Goal: Task Accomplishment & Management: Use online tool/utility

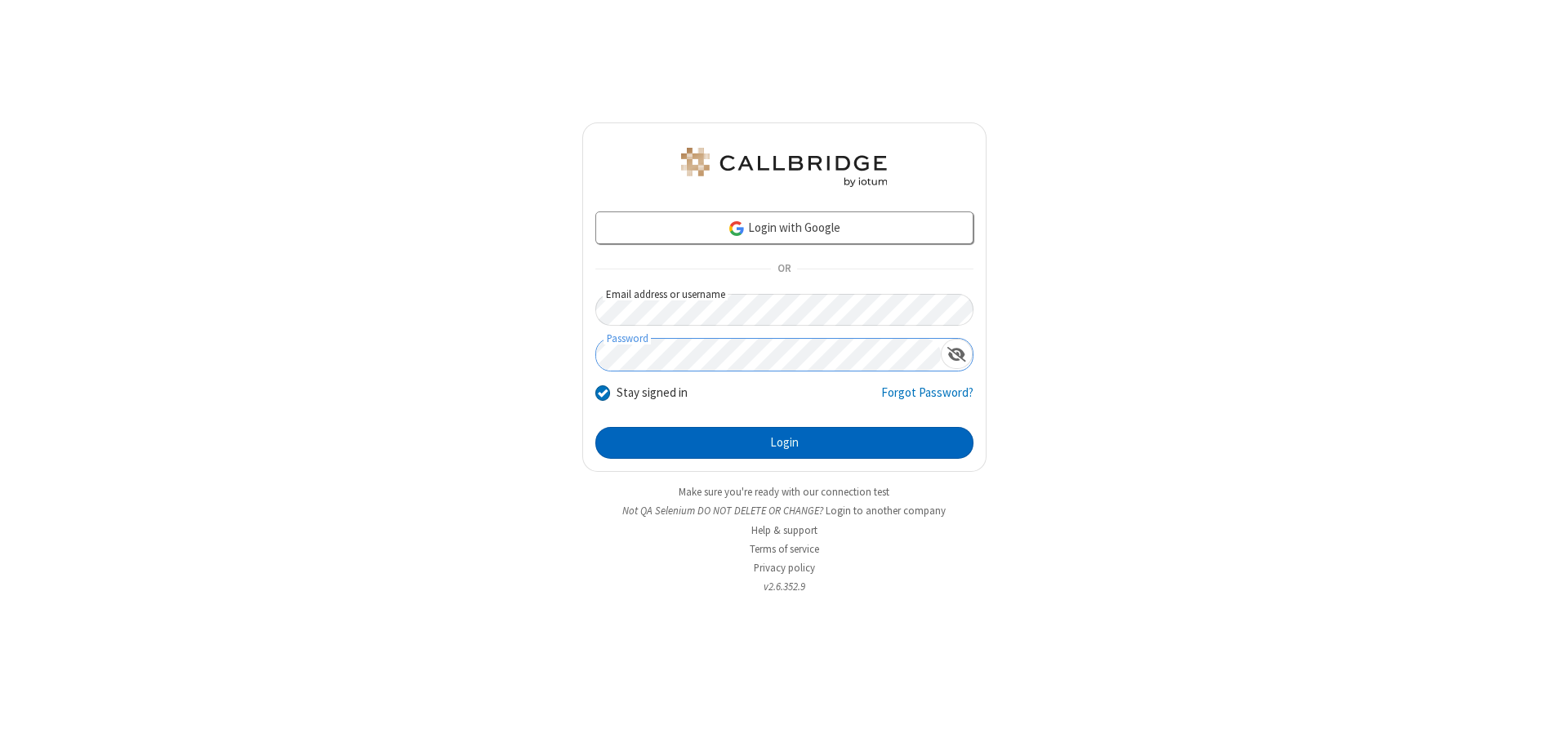
click at [784, 442] on button "Login" at bounding box center [785, 442] width 379 height 32
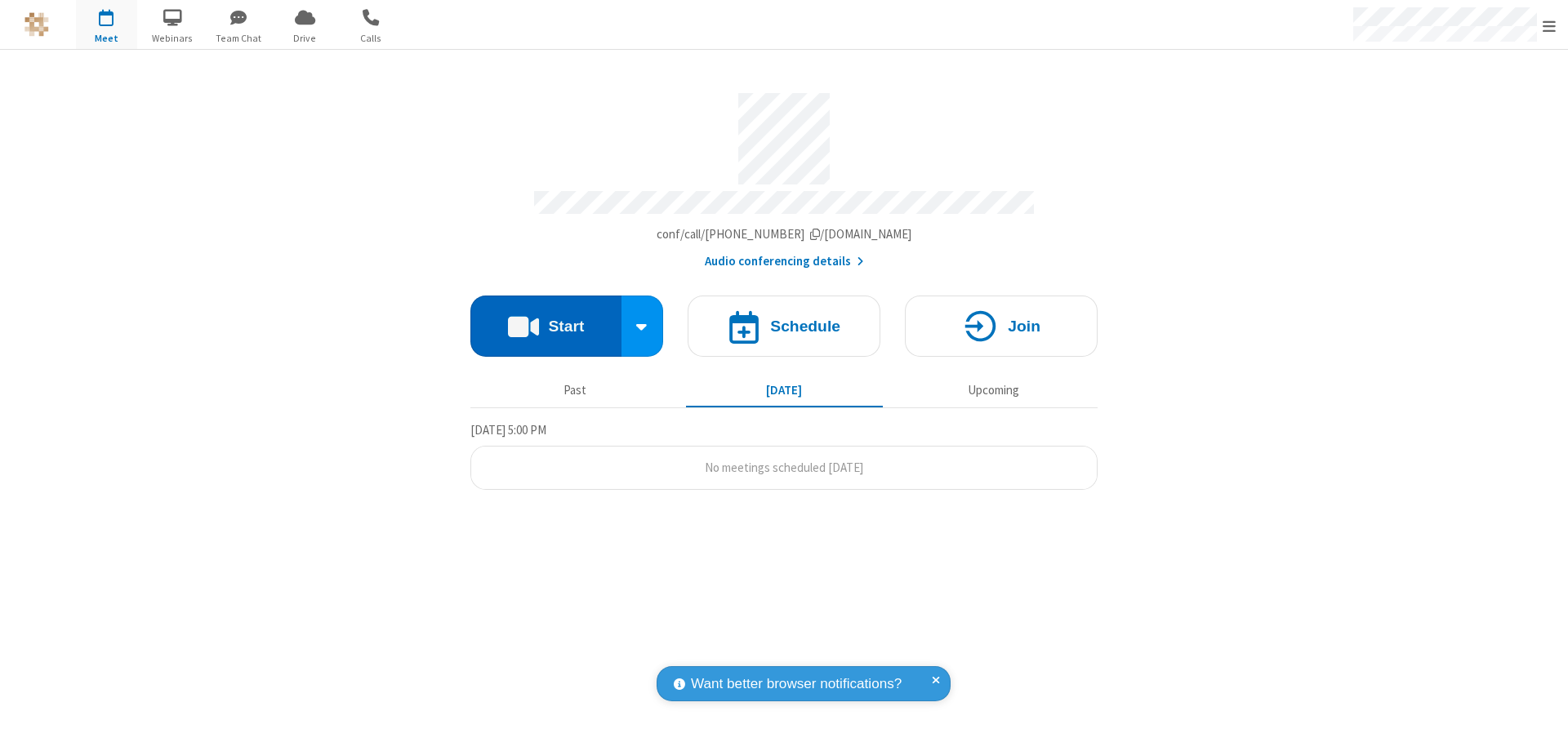
click at [546, 320] on button "Start" at bounding box center [546, 326] width 151 height 61
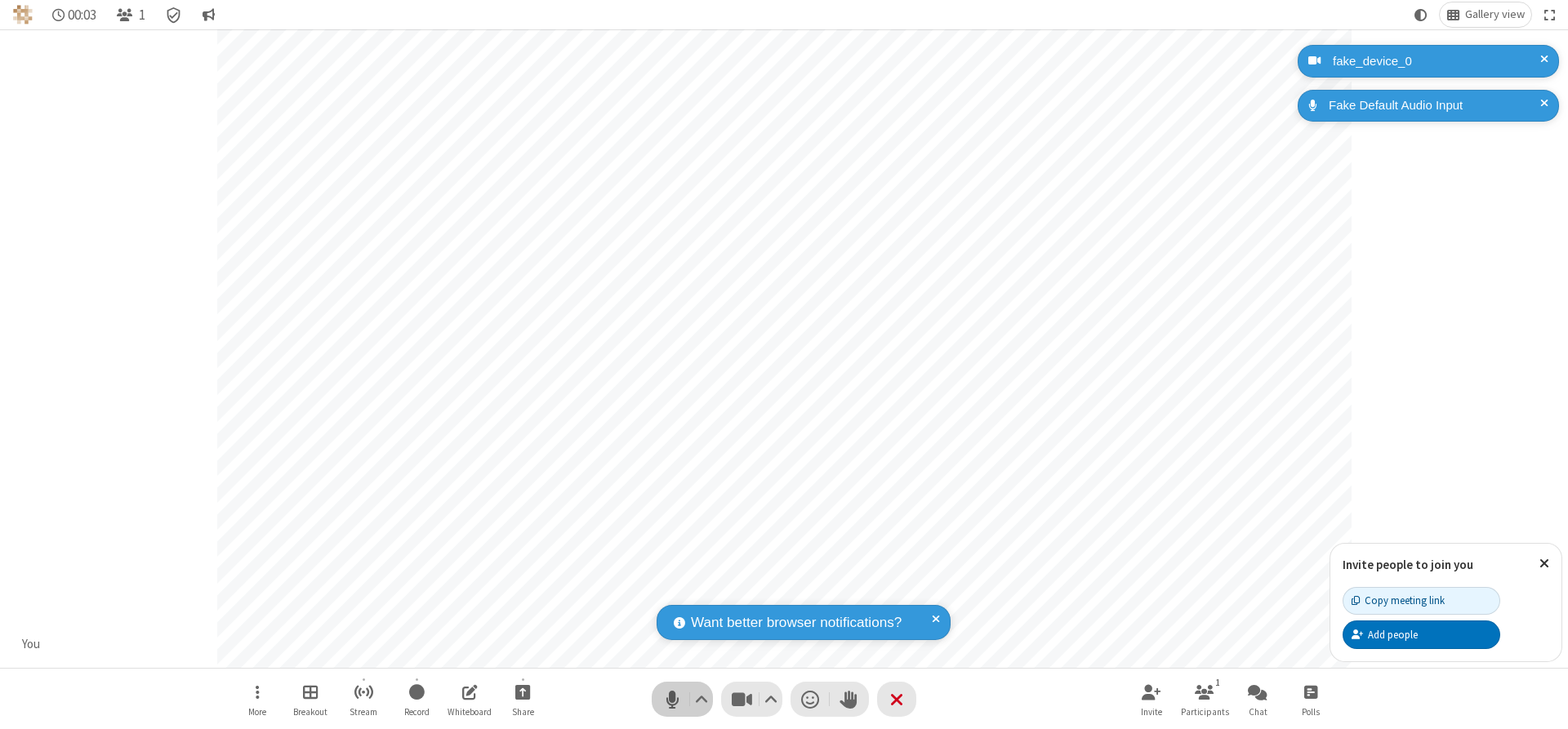
click at [672, 698] on span "Mute (Alt+A)" at bounding box center [672, 699] width 24 height 24
click at [672, 698] on span "Unmute (Alt+A)" at bounding box center [672, 699] width 24 height 24
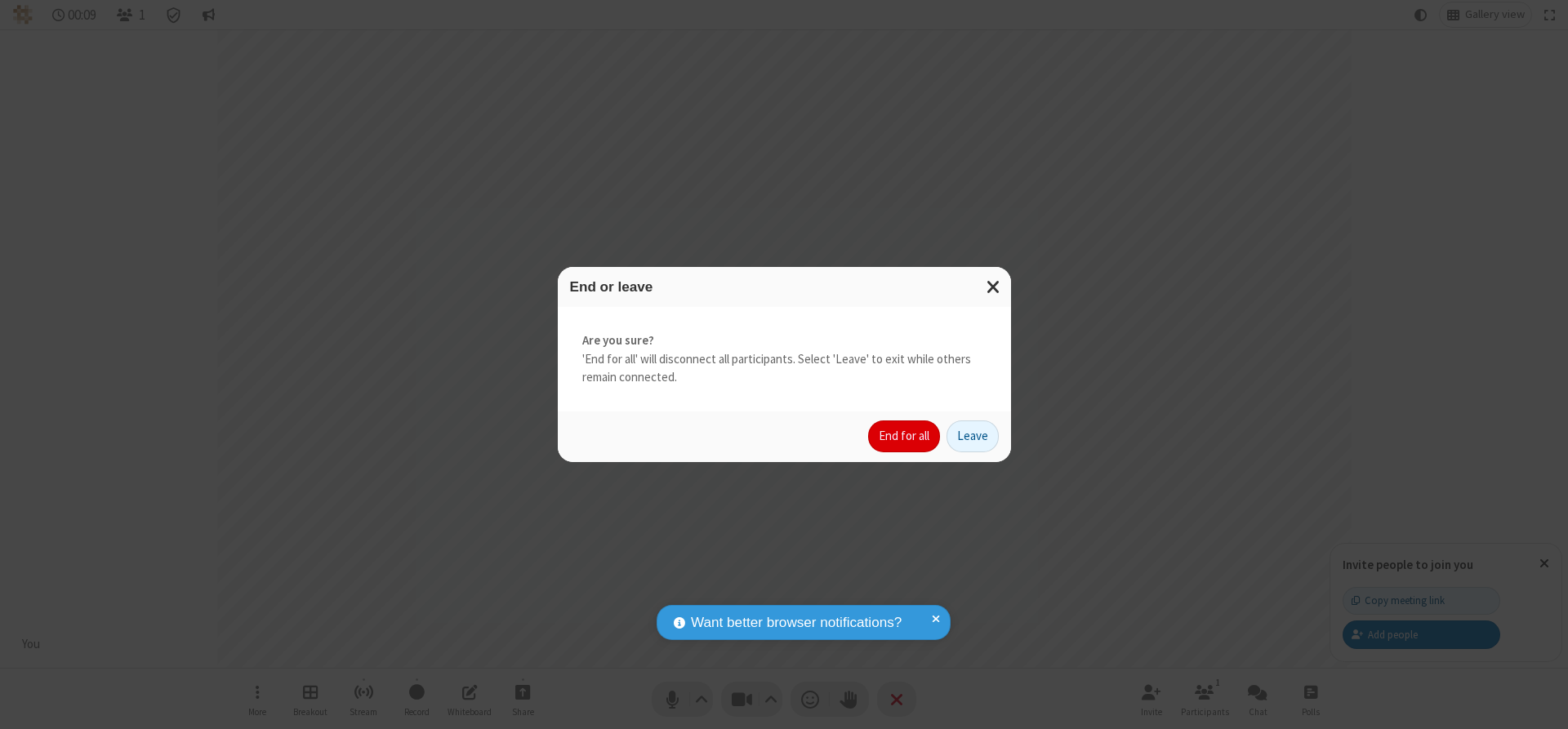
click at [905, 436] on button "End for all" at bounding box center [904, 436] width 71 height 32
